Goal: Information Seeking & Learning: Learn about a topic

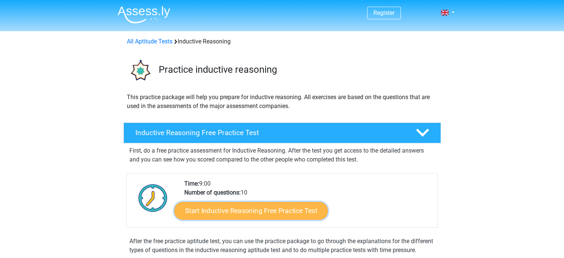
click at [255, 215] on link "Start Inductive Reasoning Free Practice Test" at bounding box center [250, 210] width 153 height 18
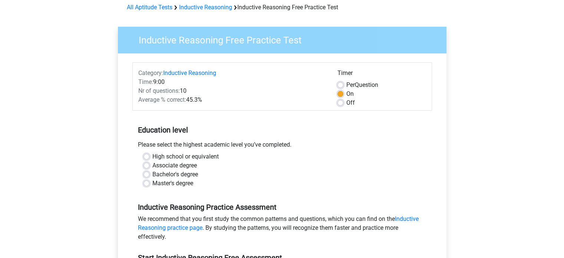
scroll to position [74, 0]
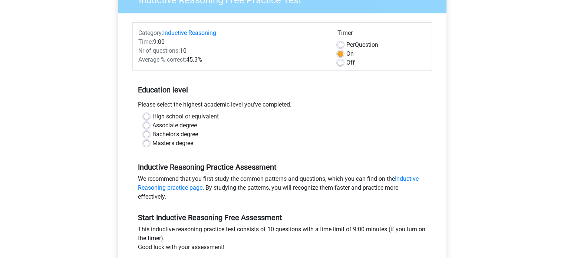
click at [150, 116] on div "High school or equivalent" at bounding box center [281, 116] width 277 height 9
click at [152, 117] on label "High school or equivalent" at bounding box center [185, 116] width 66 height 9
click at [148, 117] on input "High school or equivalent" at bounding box center [146, 115] width 6 height 7
radio input "true"
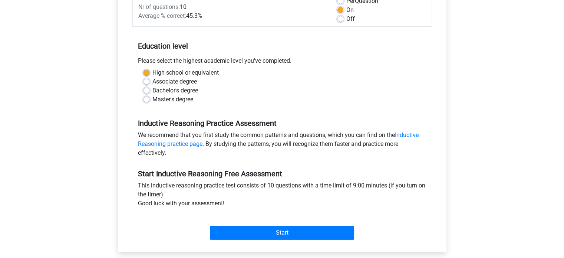
scroll to position [148, 0]
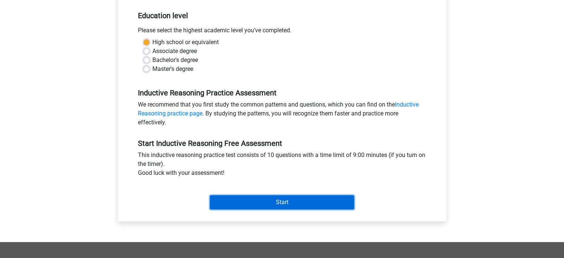
click at [242, 200] on input "Start" at bounding box center [282, 202] width 144 height 14
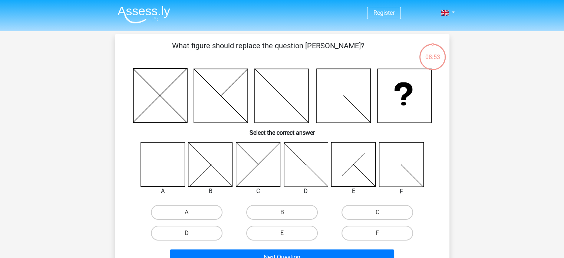
click at [164, 165] on icon at bounding box center [163, 164] width 44 height 44
click at [177, 215] on label "A" at bounding box center [187, 212] width 72 height 15
click at [186, 215] on input "A" at bounding box center [188, 214] width 5 height 5
radio input "true"
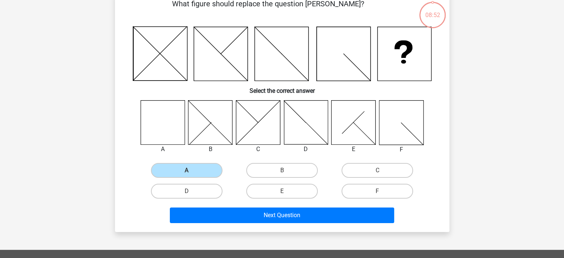
scroll to position [74, 0]
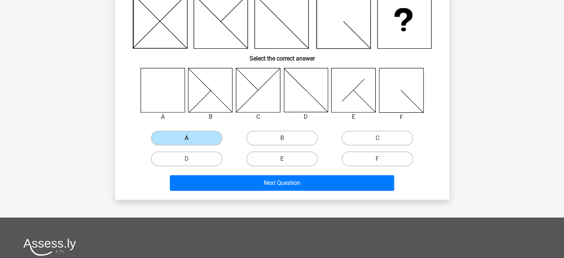
click at [248, 189] on div "Next Question" at bounding box center [282, 184] width 286 height 19
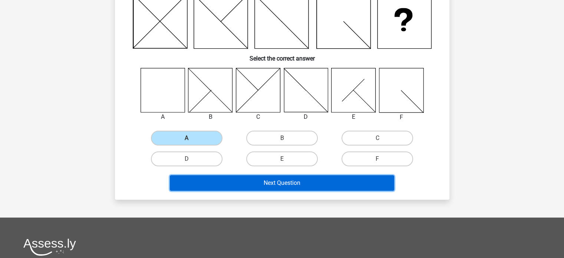
click at [248, 185] on button "Next Question" at bounding box center [282, 183] width 224 height 16
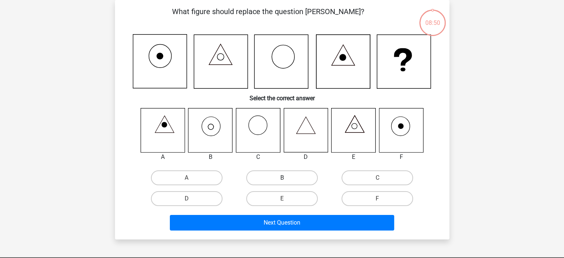
scroll to position [0, 0]
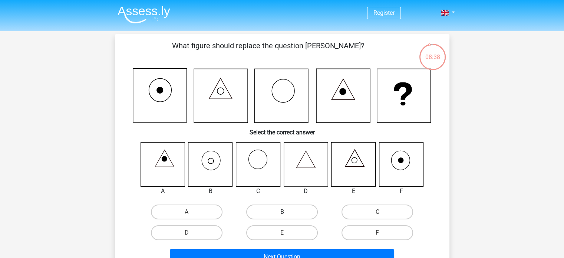
click at [265, 211] on label "B" at bounding box center [282, 211] width 72 height 15
click at [282, 212] on input "B" at bounding box center [284, 214] width 5 height 5
radio input "true"
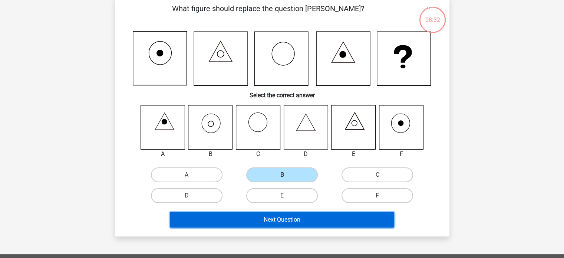
click at [267, 218] on button "Next Question" at bounding box center [282, 220] width 224 height 16
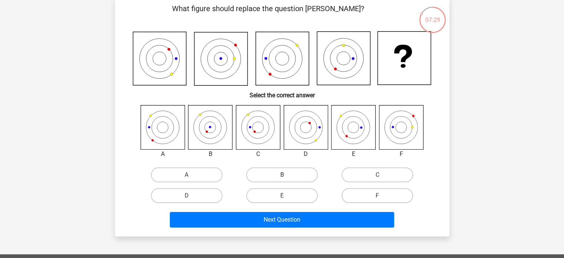
click at [262, 171] on label "B" at bounding box center [282, 174] width 72 height 15
click at [282, 175] on input "B" at bounding box center [284, 177] width 5 height 5
radio input "true"
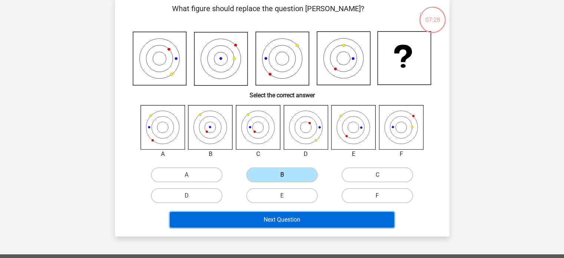
click at [259, 219] on button "Next Question" at bounding box center [282, 220] width 224 height 16
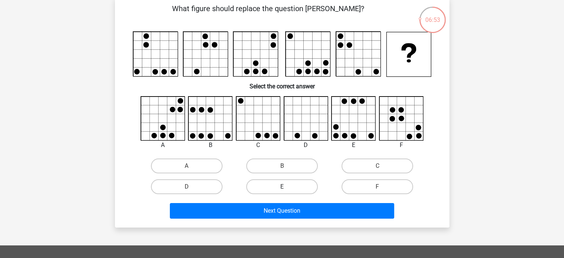
click at [259, 183] on label "E" at bounding box center [282, 186] width 72 height 15
click at [282, 186] on input "E" at bounding box center [284, 188] width 5 height 5
radio input "true"
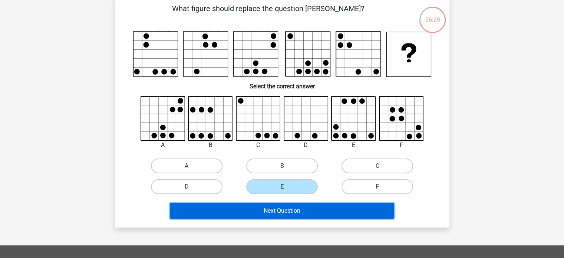
click at [277, 212] on button "Next Question" at bounding box center [282, 211] width 224 height 16
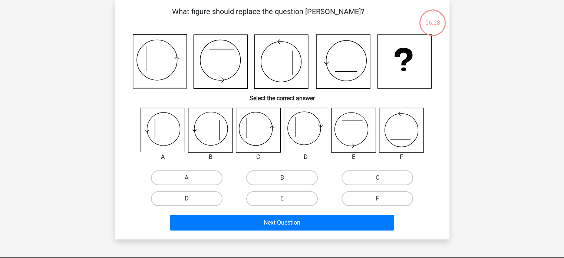
scroll to position [0, 0]
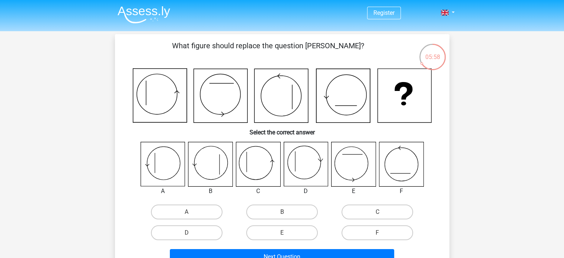
click at [263, 179] on icon at bounding box center [258, 164] width 44 height 44
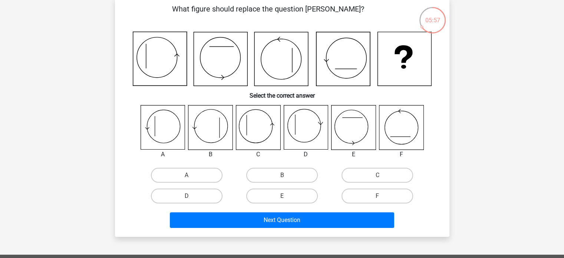
scroll to position [37, 0]
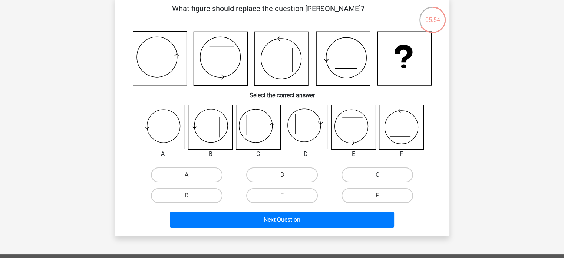
click at [359, 175] on label "C" at bounding box center [377, 174] width 72 height 15
click at [377, 175] on input "C" at bounding box center [379, 177] width 5 height 5
radio input "true"
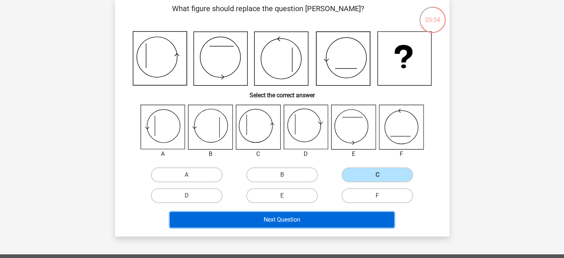
click at [317, 218] on button "Next Question" at bounding box center [282, 220] width 224 height 16
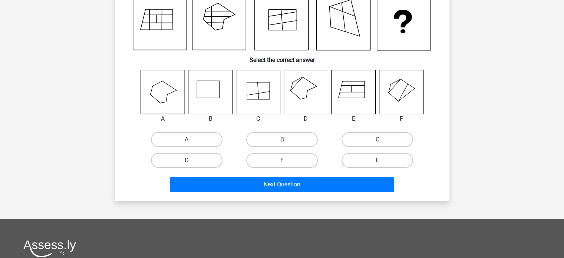
scroll to position [74, 0]
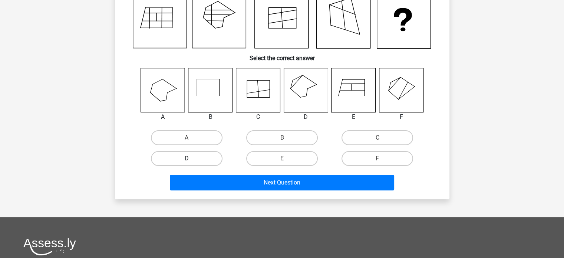
click at [211, 160] on label "D" at bounding box center [187, 158] width 72 height 15
click at [191, 160] on input "D" at bounding box center [188, 160] width 5 height 5
radio input "true"
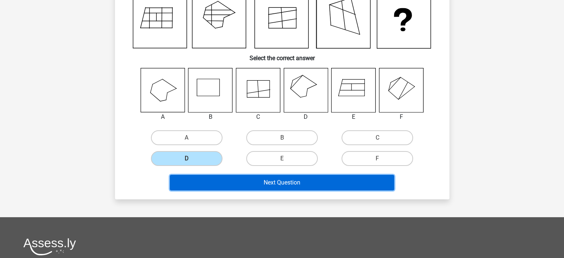
click at [240, 176] on button "Next Question" at bounding box center [282, 183] width 224 height 16
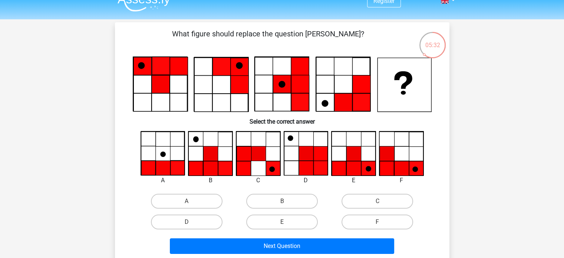
scroll to position [0, 0]
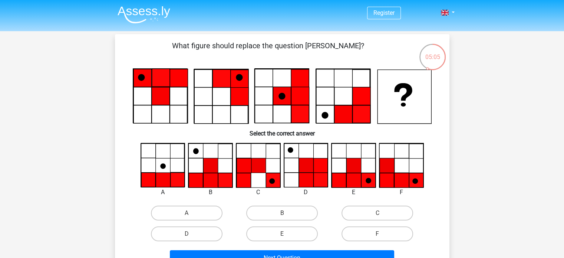
click at [360, 182] on icon at bounding box center [353, 180] width 14 height 14
click at [279, 229] on label "E" at bounding box center [282, 233] width 72 height 15
click at [282, 234] on input "E" at bounding box center [284, 236] width 5 height 5
radio input "true"
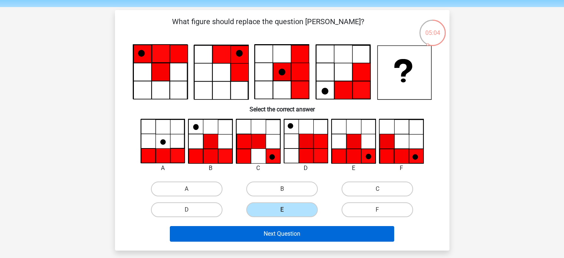
scroll to position [37, 0]
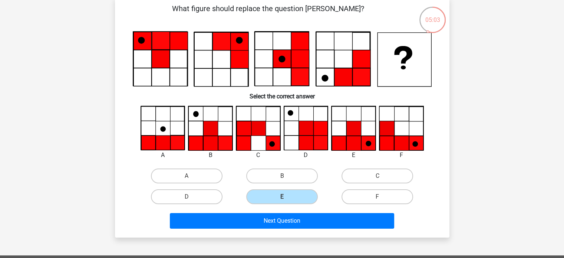
click at [262, 229] on div "Next Question" at bounding box center [282, 222] width 286 height 19
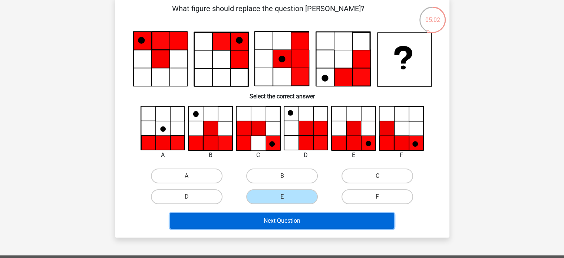
click at [249, 219] on button "Next Question" at bounding box center [282, 221] width 224 height 16
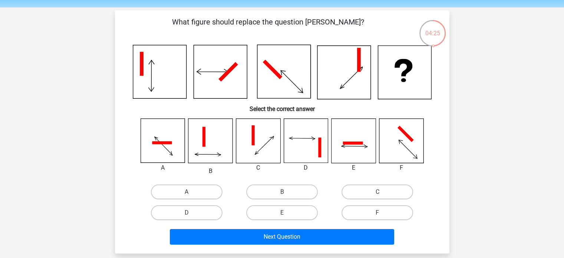
scroll to position [24, 0]
click at [276, 186] on label "B" at bounding box center [282, 191] width 72 height 15
click at [282, 192] on input "B" at bounding box center [284, 194] width 5 height 5
radio input "true"
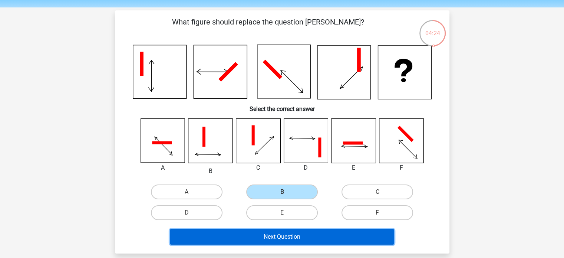
click at [268, 235] on button "Next Question" at bounding box center [282, 237] width 224 height 16
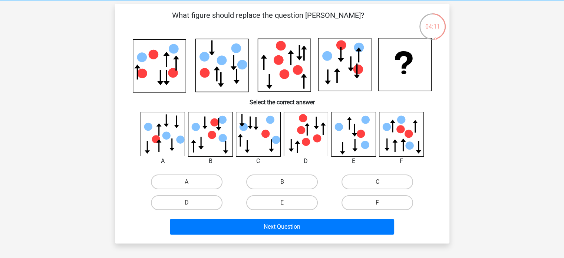
scroll to position [31, 0]
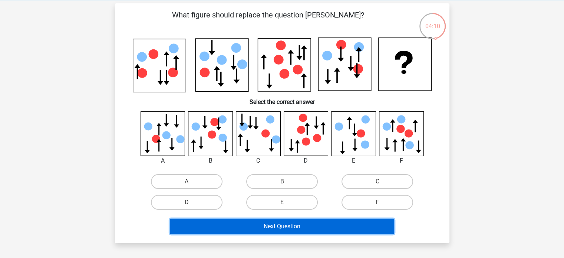
click at [261, 229] on button "Next Question" at bounding box center [282, 226] width 224 height 16
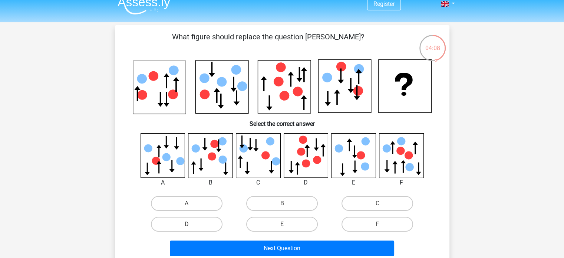
scroll to position [9, 0]
click at [412, 102] on icon at bounding box center [404, 86] width 53 height 53
click at [357, 202] on label "C" at bounding box center [377, 203] width 72 height 15
click at [377, 204] on input "C" at bounding box center [379, 206] width 5 height 5
radio input "true"
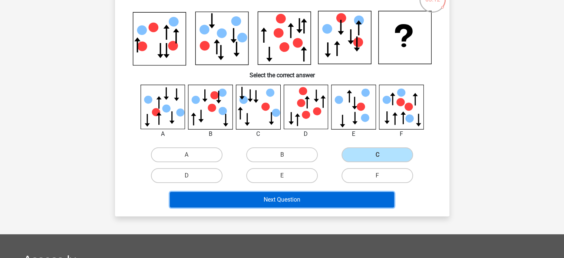
click at [336, 198] on button "Next Question" at bounding box center [282, 200] width 224 height 16
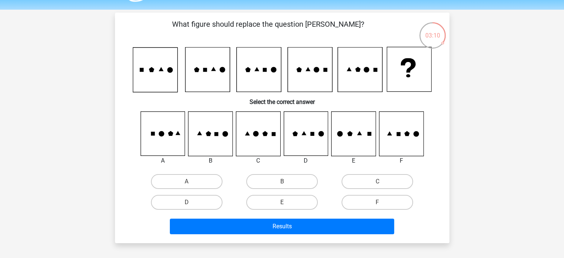
scroll to position [20, 0]
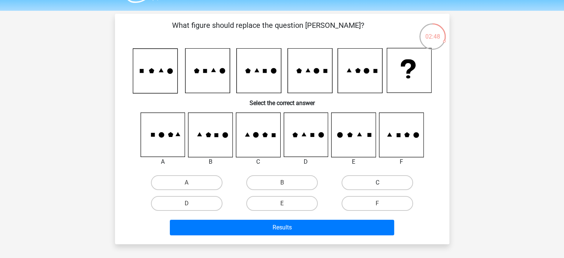
click at [360, 181] on label "C" at bounding box center [377, 182] width 72 height 15
click at [377, 182] on input "C" at bounding box center [379, 184] width 5 height 5
radio input "true"
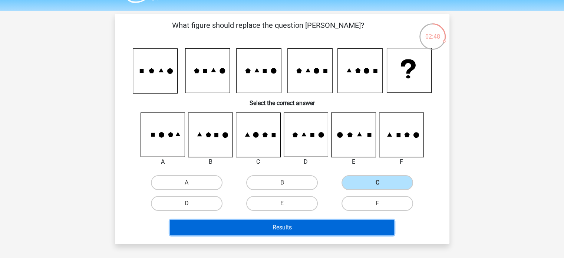
click at [328, 227] on button "Results" at bounding box center [282, 227] width 224 height 16
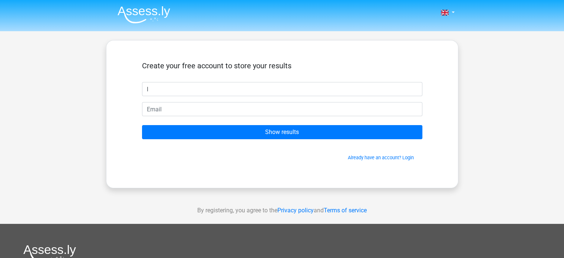
type input "l"
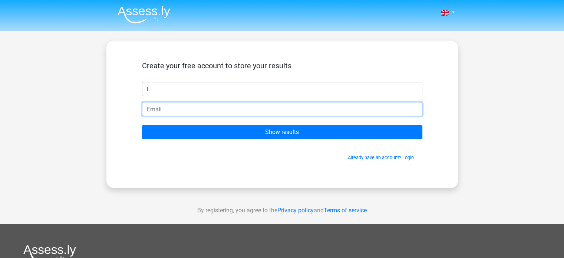
click at [267, 108] on input "email" at bounding box center [282, 109] width 280 height 14
type input "burgalice9@gmail.com"
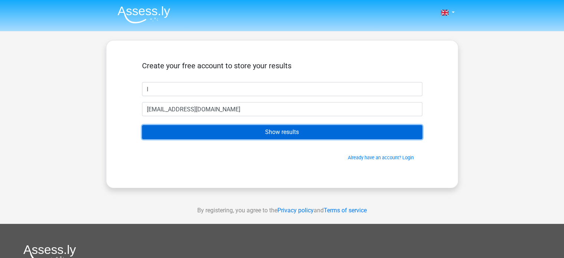
click at [258, 133] on input "Show results" at bounding box center [282, 132] width 280 height 14
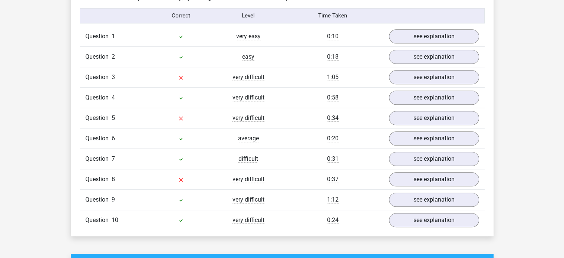
scroll to position [600, 0]
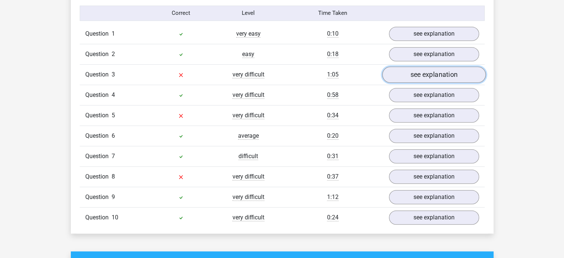
click at [417, 72] on link "see explanation" at bounding box center [433, 74] width 103 height 16
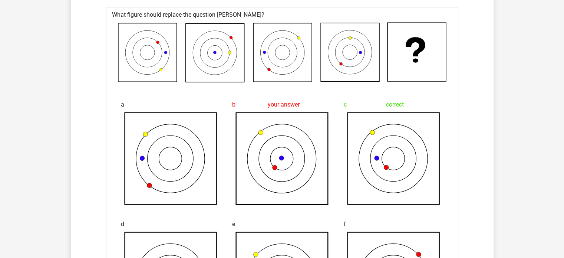
scroll to position [633, 0]
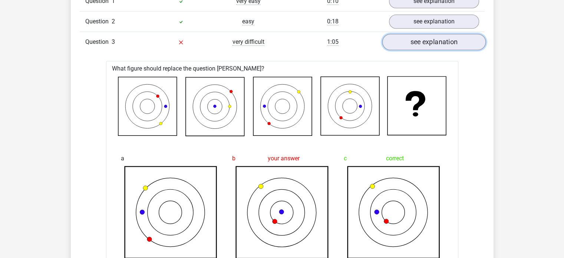
click at [407, 40] on link "see explanation" at bounding box center [433, 42] width 103 height 16
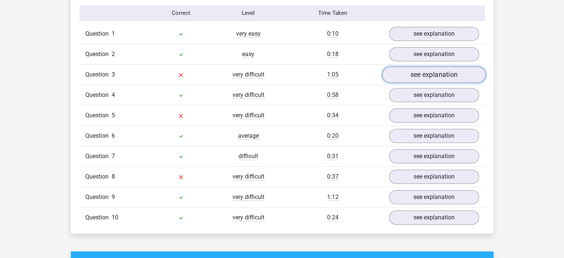
scroll to position [593, 0]
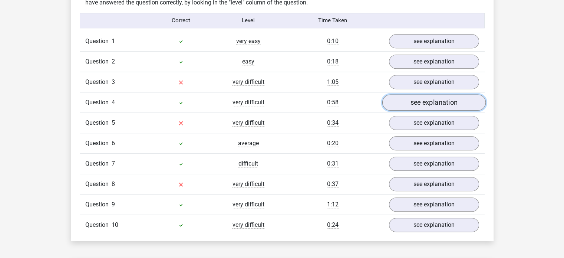
click at [410, 103] on link "see explanation" at bounding box center [433, 102] width 103 height 16
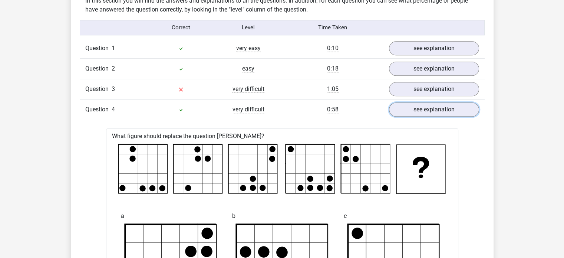
scroll to position [585, 0]
click at [409, 112] on link "see explanation" at bounding box center [433, 110] width 103 height 16
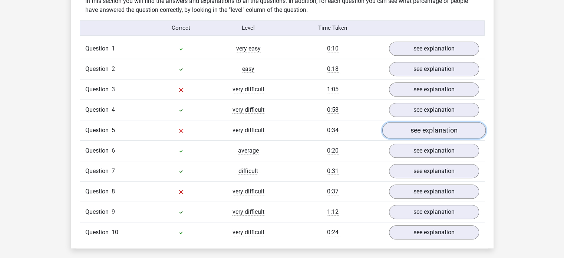
click at [411, 133] on link "see explanation" at bounding box center [433, 130] width 103 height 16
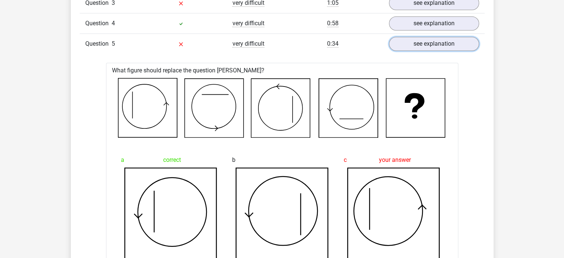
scroll to position [670, 0]
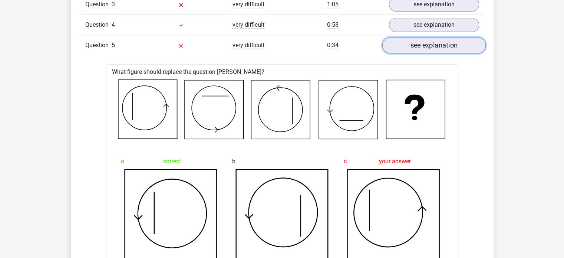
click at [418, 43] on link "see explanation" at bounding box center [433, 45] width 103 height 16
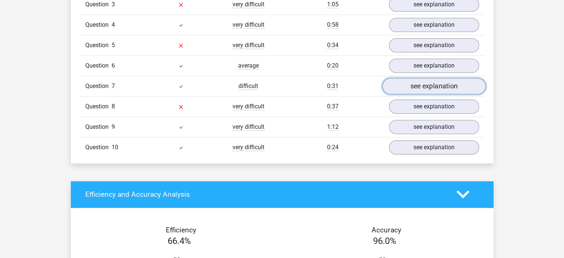
click at [410, 85] on link "see explanation" at bounding box center [433, 86] width 103 height 16
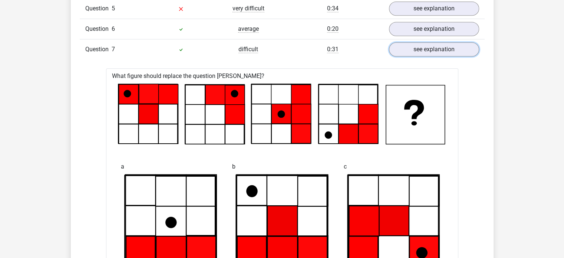
scroll to position [707, 0]
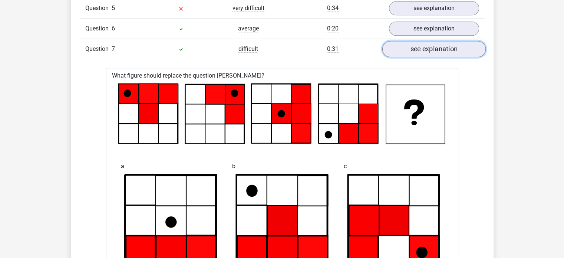
click at [415, 46] on link "see explanation" at bounding box center [433, 49] width 103 height 16
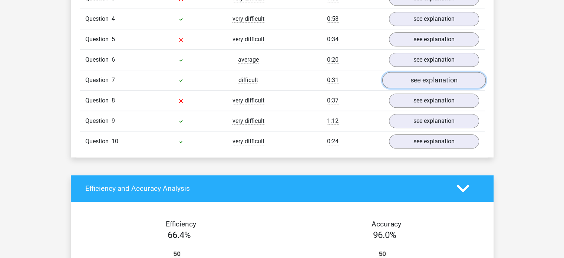
scroll to position [671, 0]
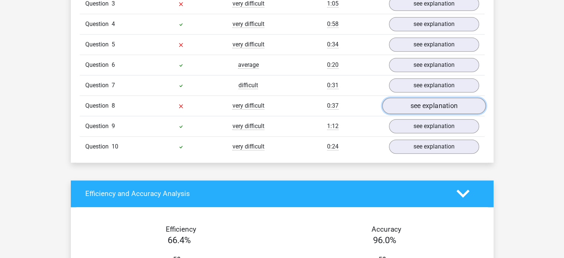
click at [415, 111] on link "see explanation" at bounding box center [433, 106] width 103 height 16
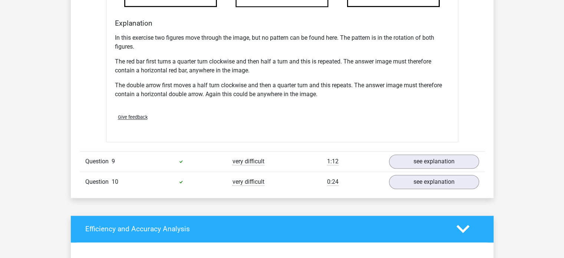
scroll to position [1106, 0]
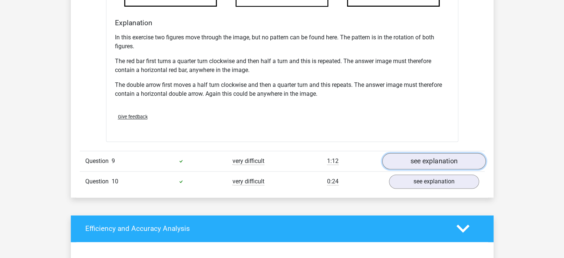
click at [410, 163] on link "see explanation" at bounding box center [433, 161] width 103 height 16
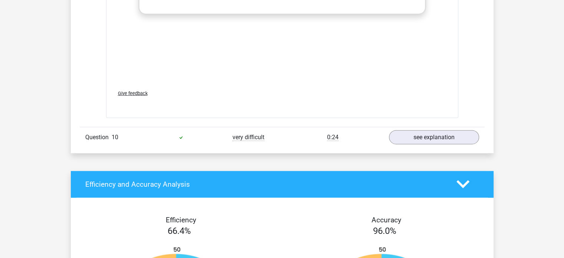
scroll to position [1794, 0]
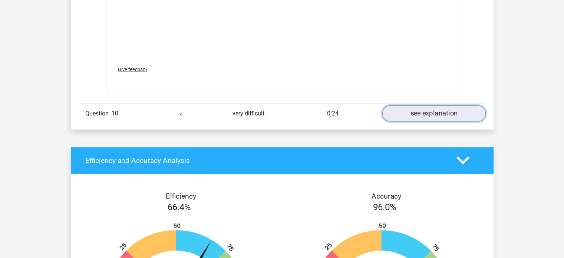
click at [409, 114] on link "see explanation" at bounding box center [433, 113] width 103 height 16
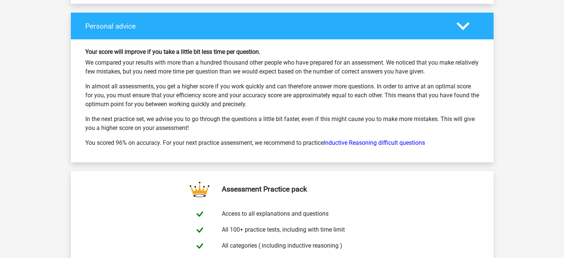
scroll to position [2766, 0]
